Goal: Check status: Check status

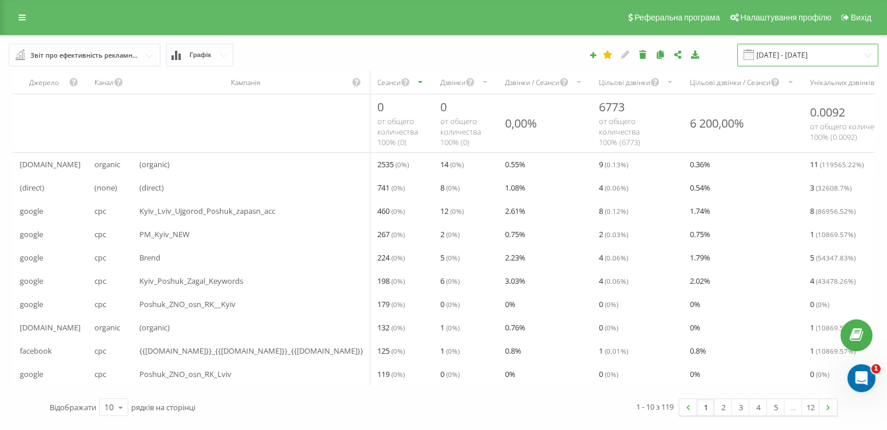
click at [823, 52] on input "[DATE] - [DATE]" at bounding box center [807, 55] width 141 height 23
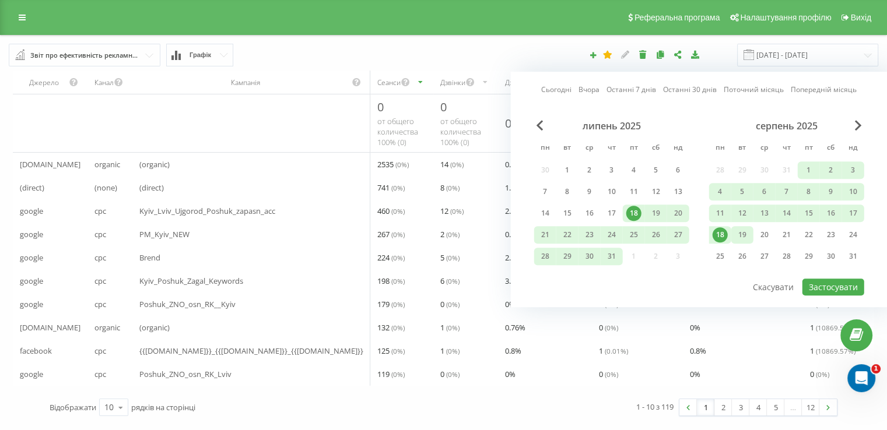
click at [740, 230] on div "19" at bounding box center [742, 234] width 15 height 15
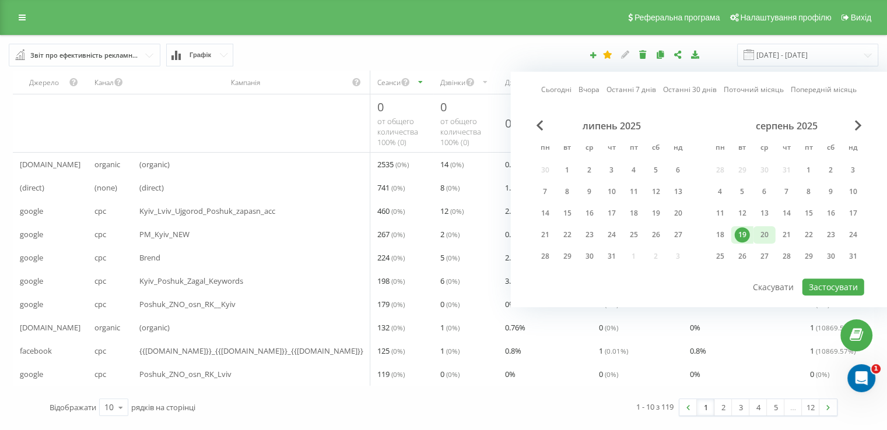
click at [759, 230] on div "20" at bounding box center [764, 234] width 15 height 15
click at [831, 280] on button "Застосувати" at bounding box center [833, 287] width 62 height 17
type input "[DATE] - [DATE]"
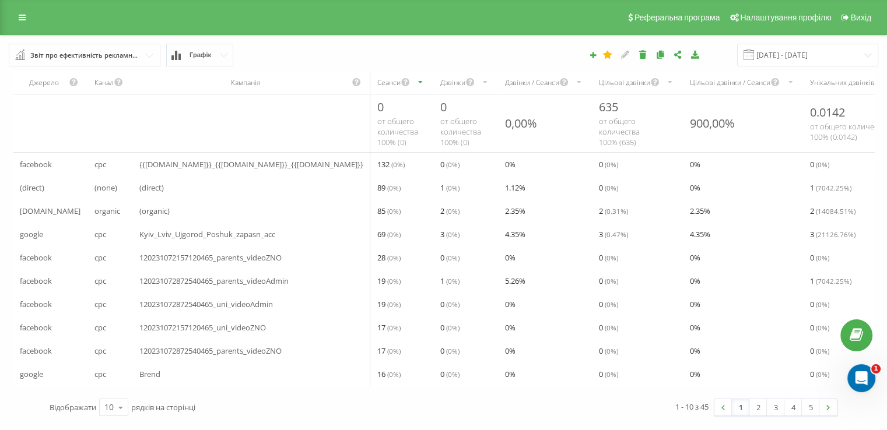
click at [440, 78] on div "Дзвінки" at bounding box center [452, 83] width 25 height 10
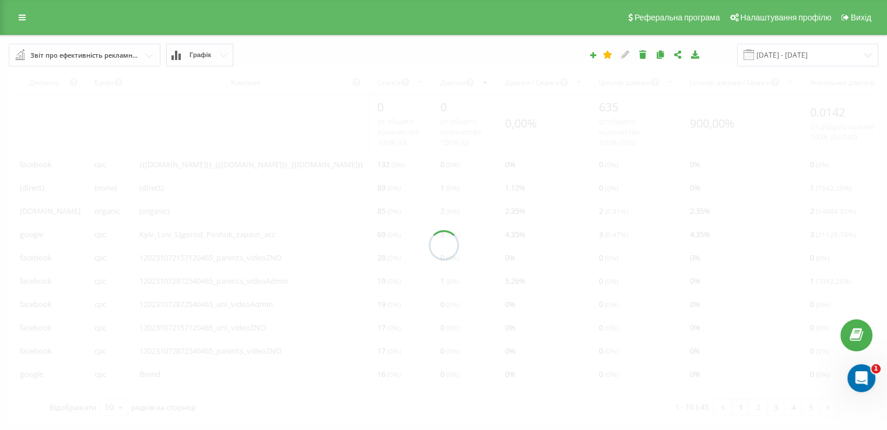
click at [381, 78] on div at bounding box center [443, 245] width 869 height 358
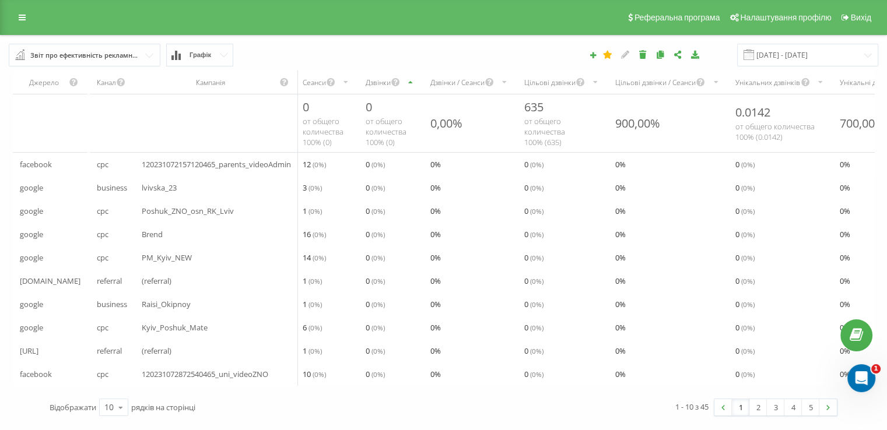
click at [381, 85] on div "Дзвінки" at bounding box center [378, 83] width 25 height 10
